Goal: Communication & Community: Answer question/provide support

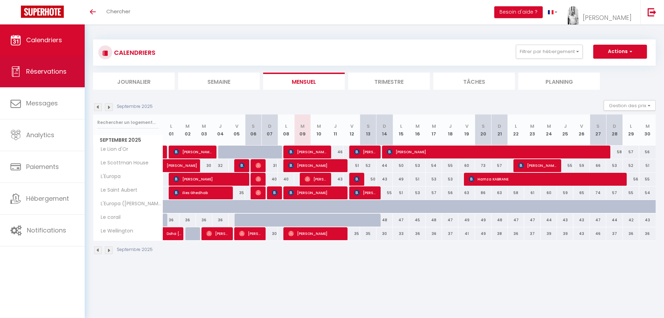
click at [45, 75] on span "Réservations" at bounding box center [46, 71] width 40 height 9
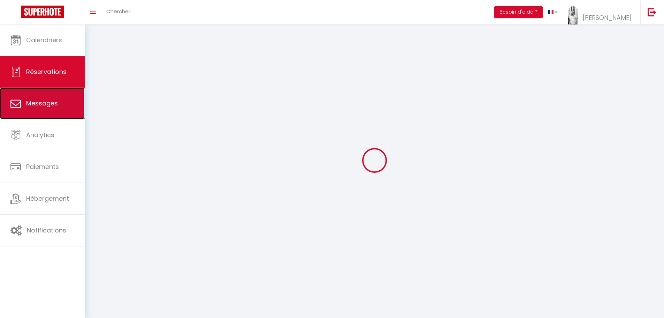
click at [48, 105] on span "Messages" at bounding box center [42, 103] width 32 height 9
select select "message"
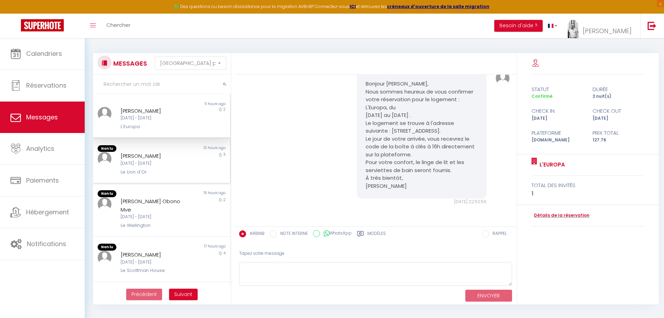
click at [147, 165] on div "[DATE] - [DATE]" at bounding box center [156, 163] width 71 height 7
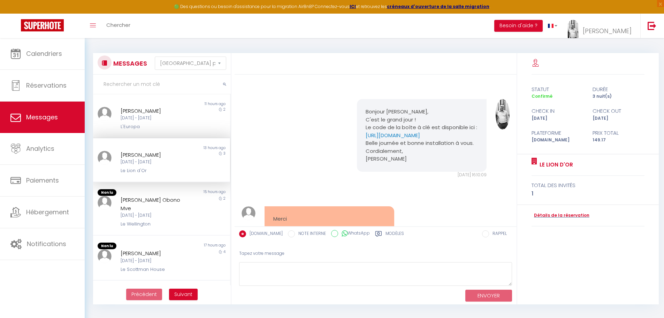
scroll to position [816, 0]
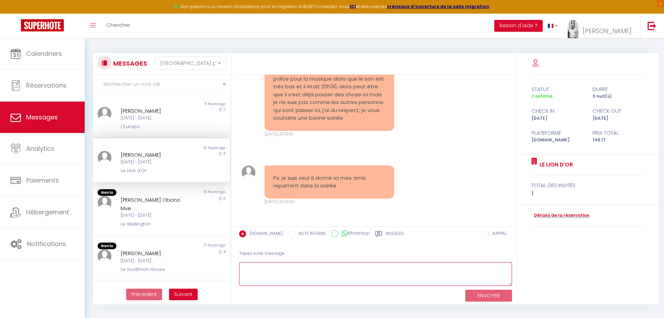
click at [247, 266] on textarea at bounding box center [375, 274] width 273 height 24
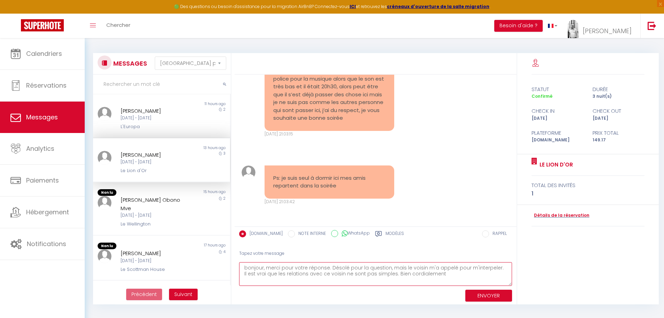
type textarea "bonjour, merci pour votre réponse. Désolé pour la question, mais le voisin m'a …"
click at [485, 295] on button "ENVOYER" at bounding box center [488, 295] width 47 height 12
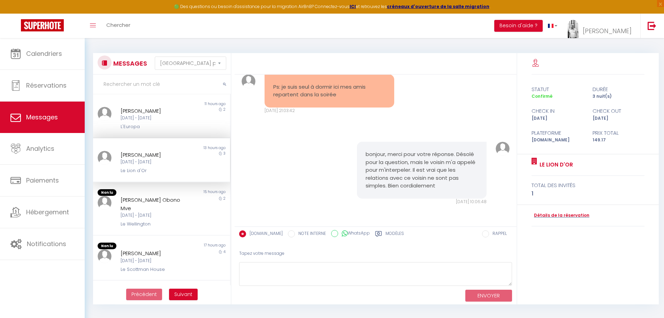
scroll to position [907, 0]
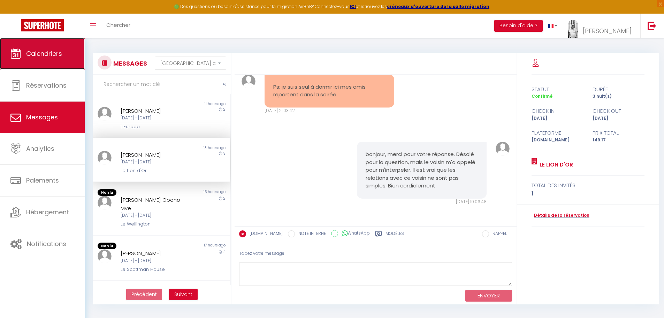
click at [21, 59] on icon at bounding box center [15, 53] width 10 height 10
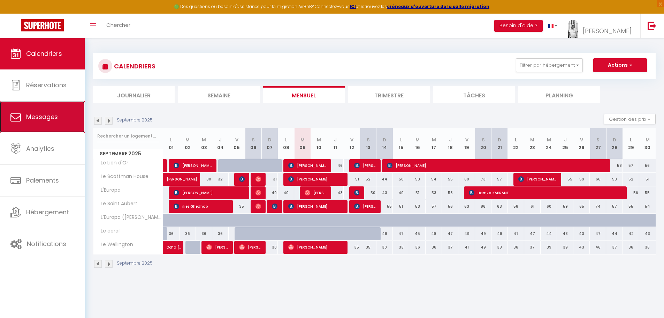
click at [44, 125] on link "Messages" at bounding box center [42, 116] width 85 height 31
select select "message"
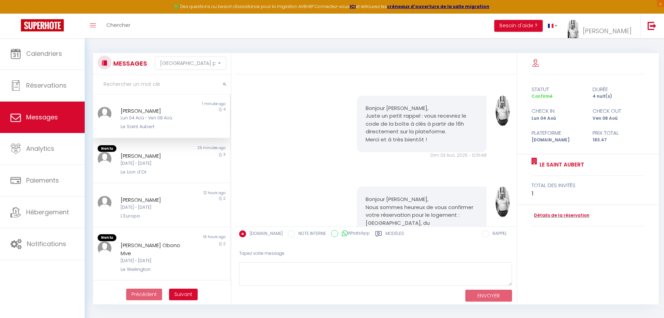
scroll to position [1026, 0]
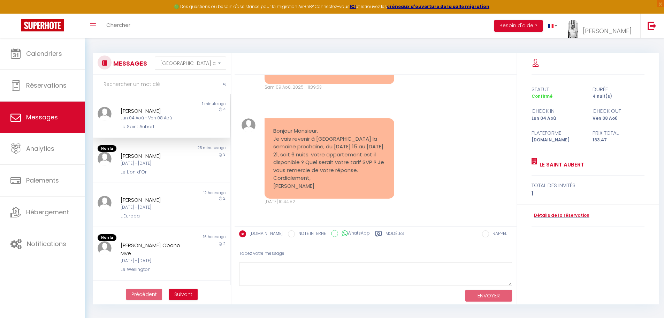
click at [143, 122] on div "[PERSON_NAME] Lun 04 Aoû - Ven 08 Aoû Le Saint Aubert" at bounding box center [156, 119] width 80 height 24
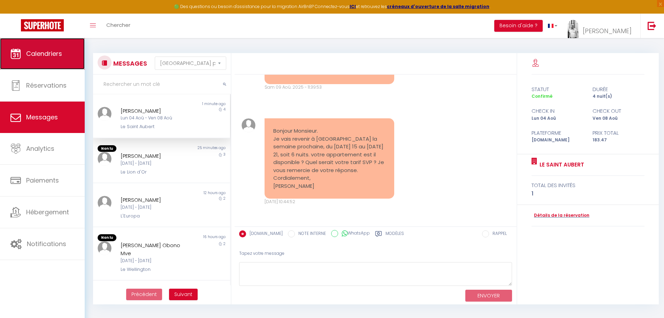
click at [45, 59] on link "Calendriers" at bounding box center [42, 53] width 85 height 31
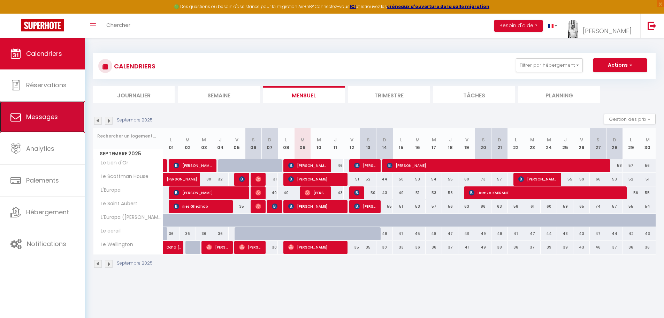
click at [40, 114] on span "Messages" at bounding box center [42, 116] width 32 height 9
select select "message"
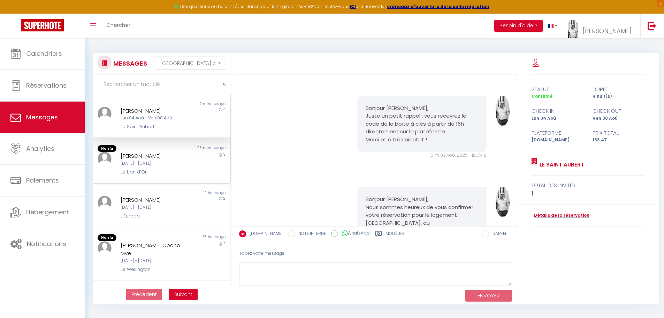
scroll to position [1026, 0]
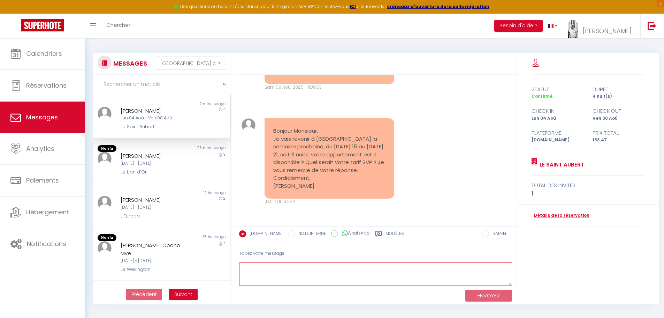
drag, startPoint x: 246, startPoint y: 268, endPoint x: 260, endPoint y: 269, distance: 14.0
click at [246, 268] on textarea at bounding box center [375, 274] width 273 height 24
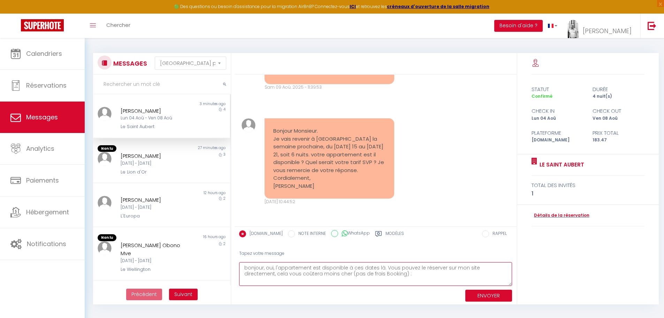
paste textarea "[URL][DOMAIN_NAME]"
type textarea "bonjour, oui, l'appartement est disponible à ces dates là. Vous pouvez le réser…"
click at [484, 296] on button "ENVOYER" at bounding box center [488, 295] width 47 height 12
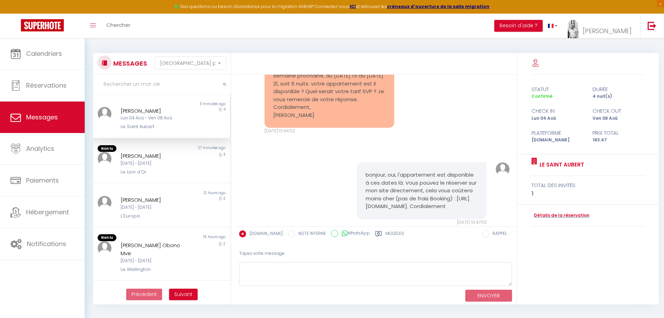
scroll to position [1140, 0]
